Goal: Understand process/instructions: Learn about a topic

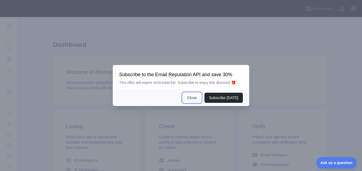
click at [191, 95] on button "Close" at bounding box center [191, 98] width 19 height 10
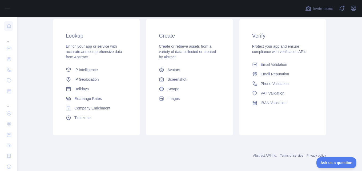
scroll to position [94, 0]
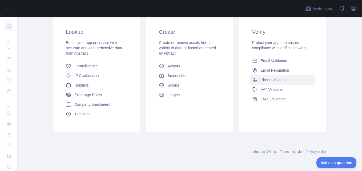
click at [271, 80] on span "Phone Validation" at bounding box center [274, 79] width 28 height 5
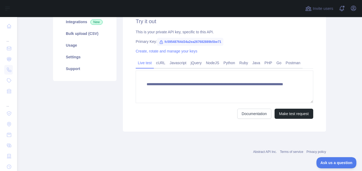
scroll to position [88, 0]
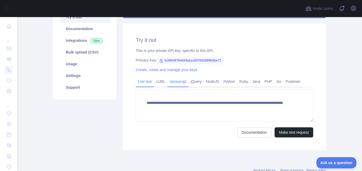
click at [172, 81] on link "Javascript" at bounding box center [177, 81] width 21 height 9
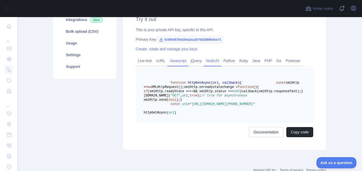
scroll to position [108, 0]
click at [205, 60] on link "NodeJS" at bounding box center [212, 61] width 18 height 9
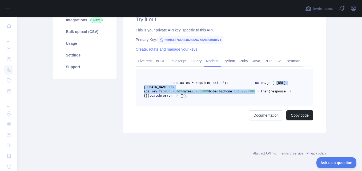
drag, startPoint x: 186, startPoint y: 87, endPoint x: 243, endPoint y: 93, distance: 58.1
click at [243, 93] on span "axios .get('[URL][DOMAIN_NAME] 1 /?api_key=fc 59548764 d 34 a 2 ea [PHONE_NUMBE…" at bounding box center [214, 87] width 142 height 12
copy span "[URL][DOMAIN_NAME] 1 /?api_key=fc 59548764 d 34 a 2 ea [PHONE_NUMBER] b 5 be 71…"
